Goal: Transaction & Acquisition: Purchase product/service

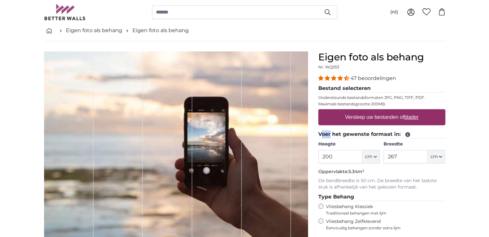
click at [322, 135] on legend "Voer het gewenste formaat in:" at bounding box center [381, 134] width 127 height 8
drag, startPoint x: 332, startPoint y: 154, endPoint x: 306, endPoint y: 153, distance: 26.0
click at [306, 153] on product-detail "Annuleren Afbeelding bijsnijden Verberg de stroken Eigen foto als behang Nr. WQ…" at bounding box center [244, 191] width 411 height 300
type input "260"
drag, startPoint x: 403, startPoint y: 160, endPoint x: 381, endPoint y: 157, distance: 22.0
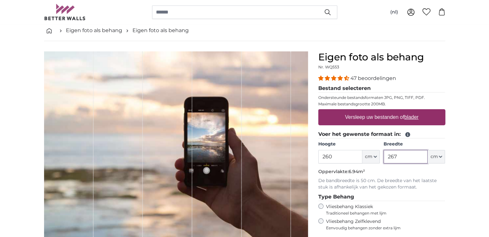
click at [381, 157] on div "Hoogte 260 ft cm Centimeter (cm) Inches (inch) Feet (ft. in.) Breedte 267 ft cm…" at bounding box center [381, 152] width 127 height 22
type input "100"
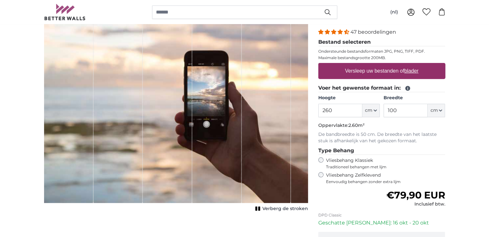
scroll to position [96, 0]
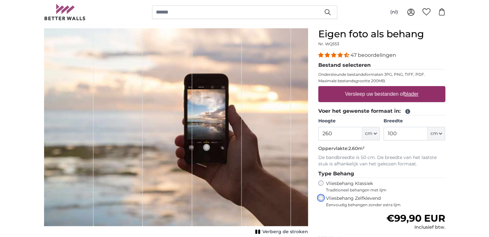
scroll to position [32, 0]
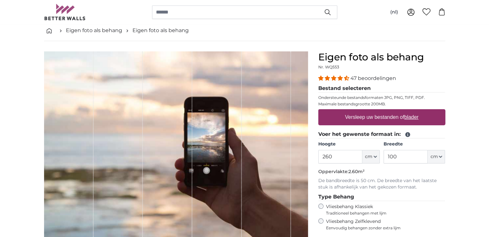
click at [409, 117] on u "blader" at bounding box center [411, 116] width 14 height 5
click at [409, 111] on input "Versleep uw bestanden of blader" at bounding box center [381, 110] width 127 height 2
type input "**********"
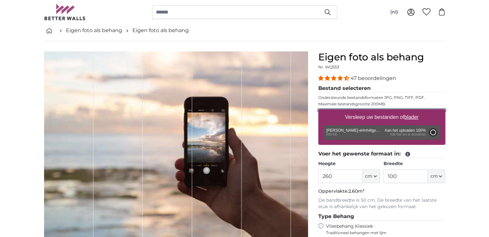
type input "200"
type input "134"
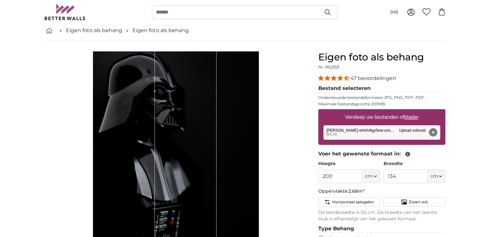
drag, startPoint x: 174, startPoint y: 100, endPoint x: 188, endPoint y: 99, distance: 14.2
click at [184, 101] on div "1 of 1" at bounding box center [186, 175] width 62 height 249
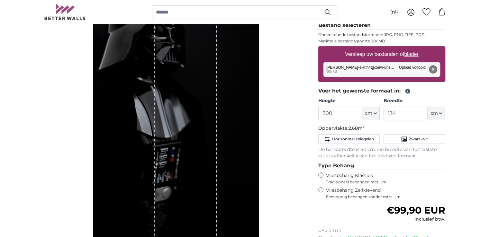
scroll to position [0, 0]
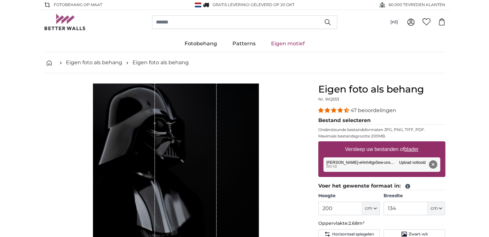
drag, startPoint x: 188, startPoint y: 121, endPoint x: 187, endPoint y: 141, distance: 19.9
click at [187, 141] on div "1 of 1" at bounding box center [186, 208] width 62 height 249
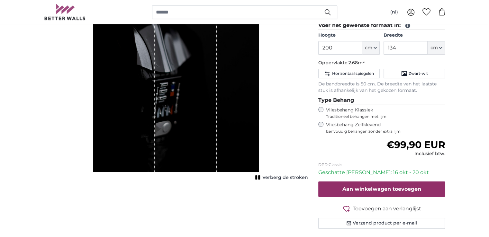
click at [189, 121] on div "1 of 1" at bounding box center [186, 47] width 62 height 249
click at [392, 48] on input "134" at bounding box center [405, 47] width 44 height 13
drag, startPoint x: 335, startPoint y: 46, endPoint x: 326, endPoint y: 44, distance: 9.2
click at [326, 44] on input "200" at bounding box center [340, 47] width 44 height 13
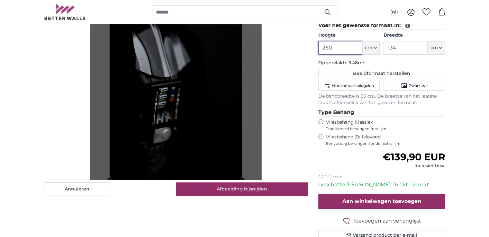
type input "260"
drag, startPoint x: 396, startPoint y: 49, endPoint x: 384, endPoint y: 48, distance: 12.2
click at [384, 48] on input "134" at bounding box center [405, 47] width 44 height 13
type input "100"
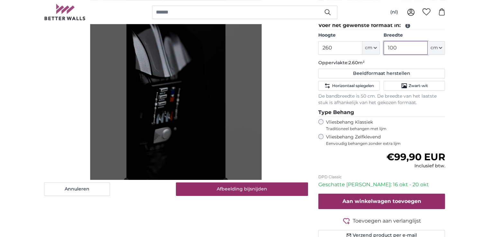
type input "100"
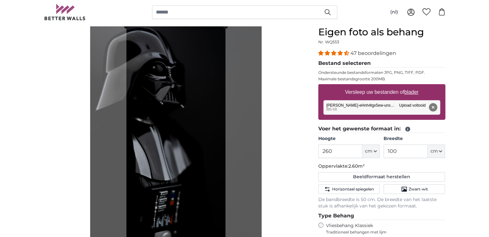
scroll to position [32, 0]
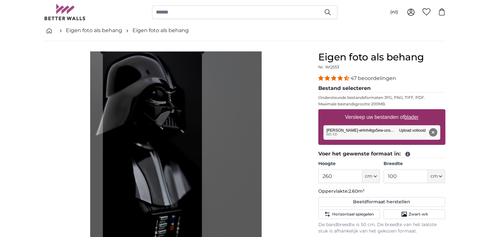
click at [116, 130] on cropper-handle at bounding box center [152, 180] width 99 height 257
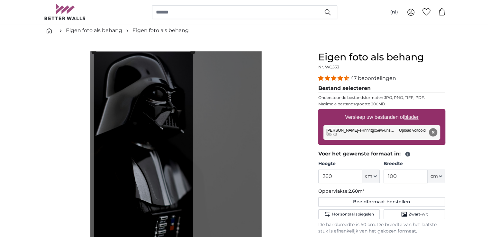
click at [131, 131] on cropper-handle at bounding box center [143, 180] width 99 height 257
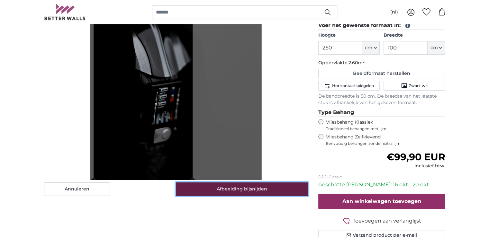
click at [264, 195] on button "Afbeelding bijsnijden" at bounding box center [242, 189] width 132 height 13
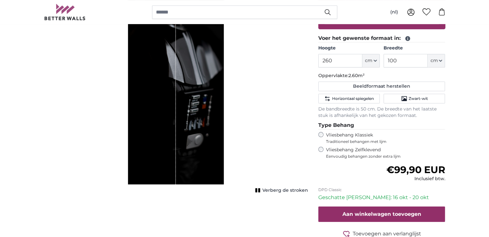
scroll to position [64, 0]
